Goal: Transaction & Acquisition: Purchase product/service

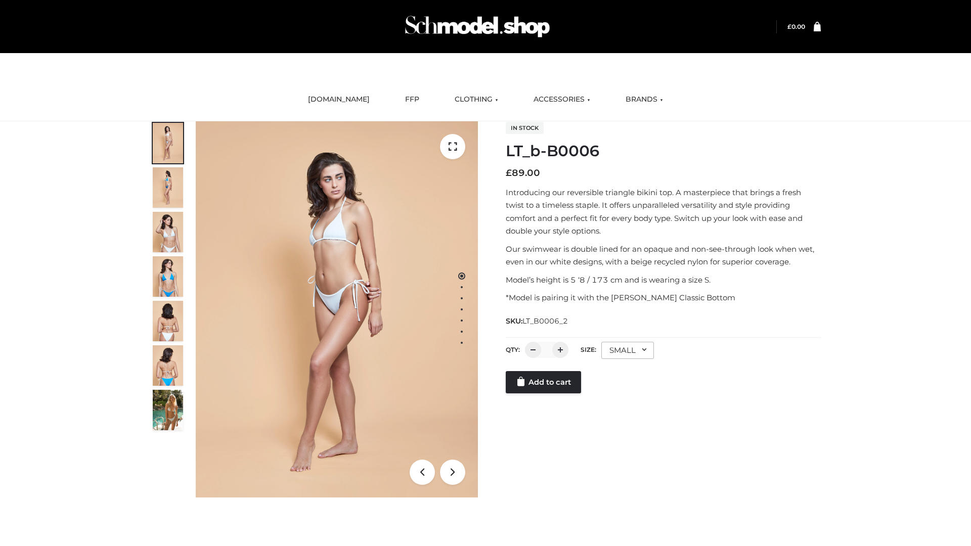
click at [544, 394] on link "Add to cart" at bounding box center [543, 382] width 75 height 22
